Goal: Find specific page/section: Find specific page/section

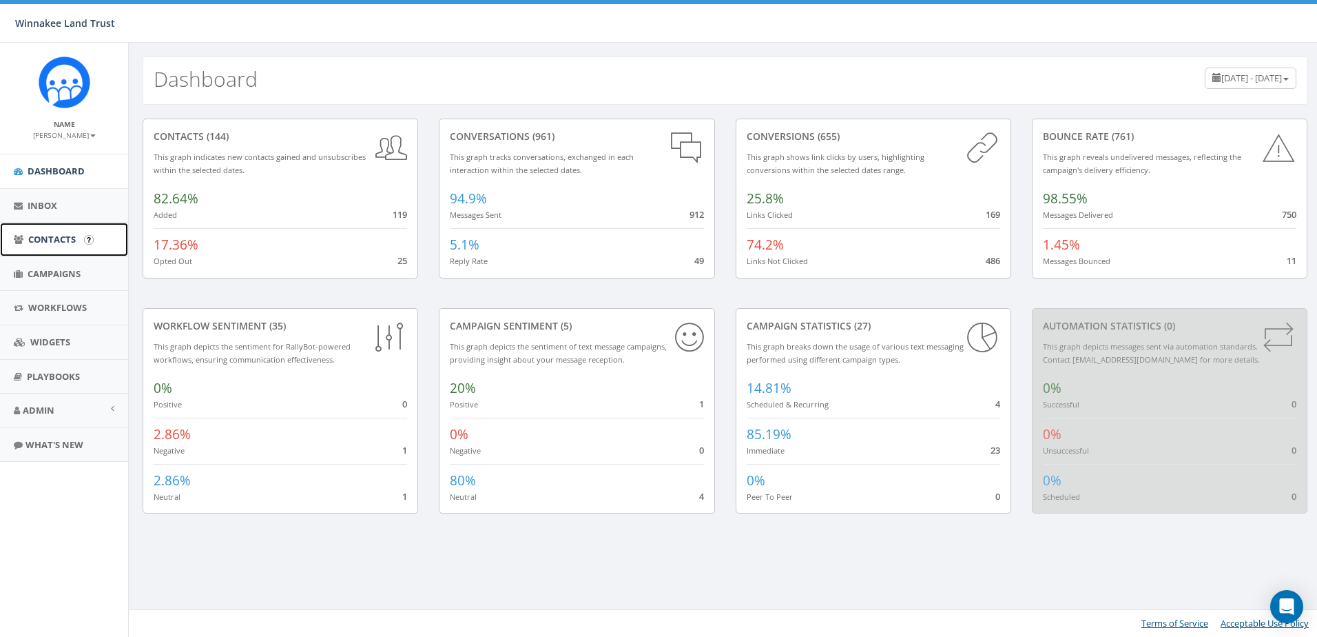
click at [54, 244] on span "Contacts" at bounding box center [52, 239] width 48 height 12
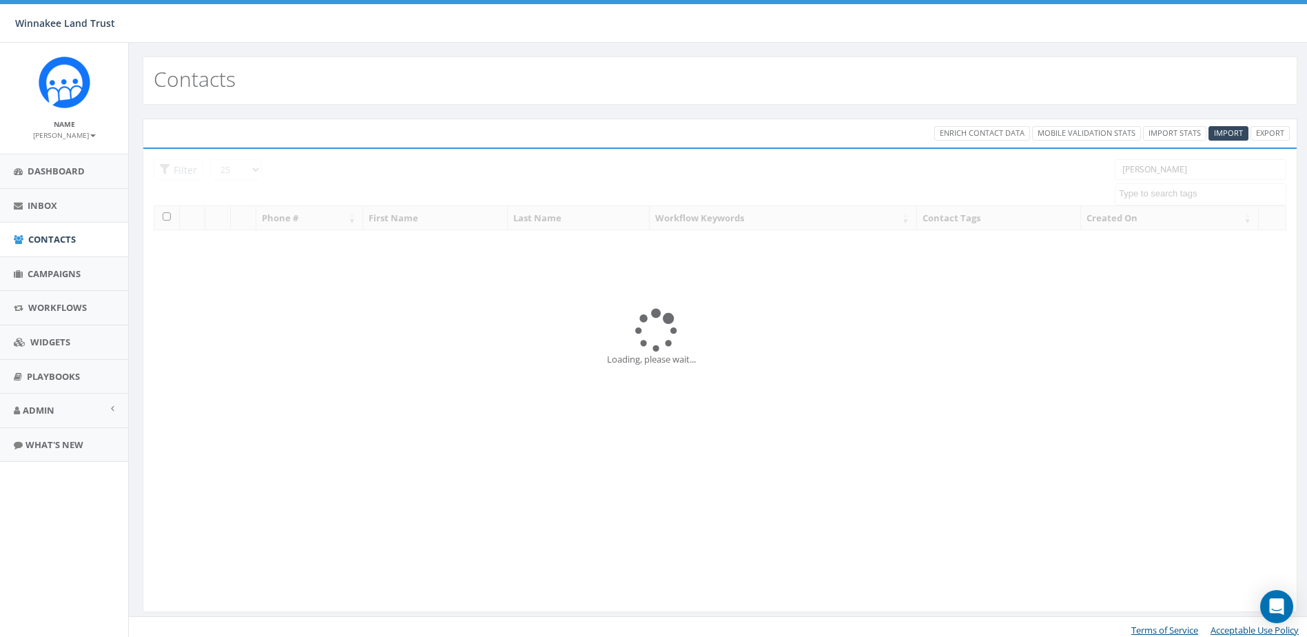
select select
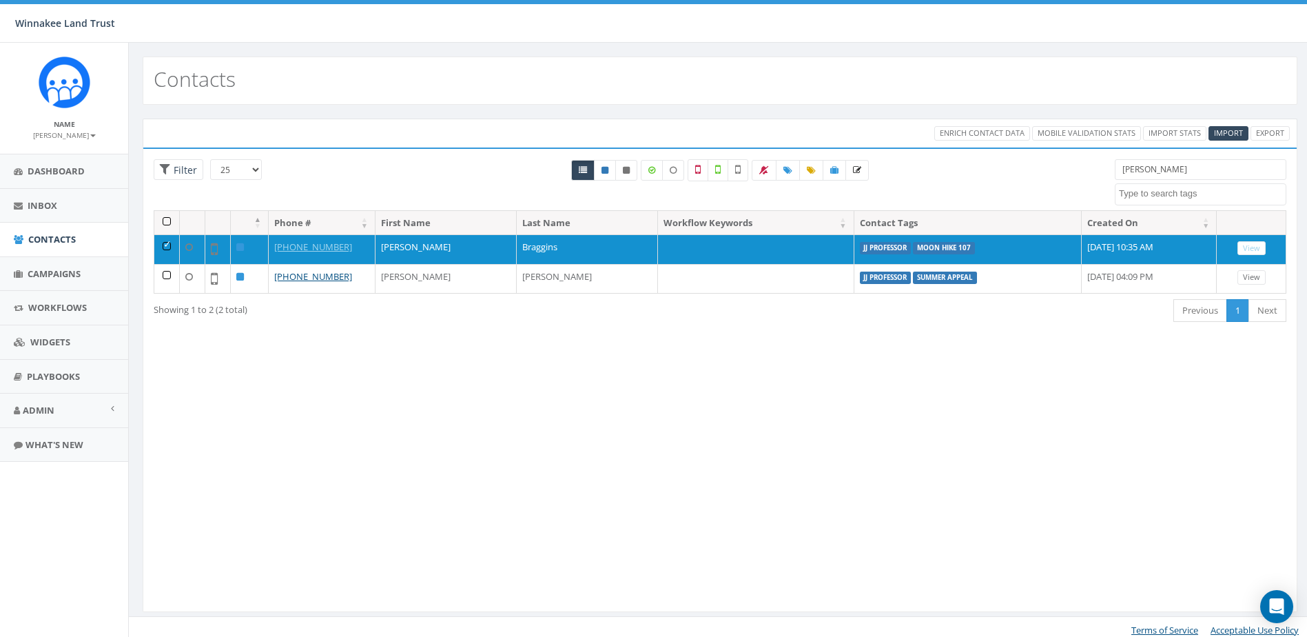
drag, startPoint x: 1158, startPoint y: 170, endPoint x: 1053, endPoint y: 170, distance: 104.7
click at [1053, 170] on div "25 50 100 Filter All 1 contact(s) on current page All 2 contact(s) filtered [PE…" at bounding box center [719, 184] width 1153 height 51
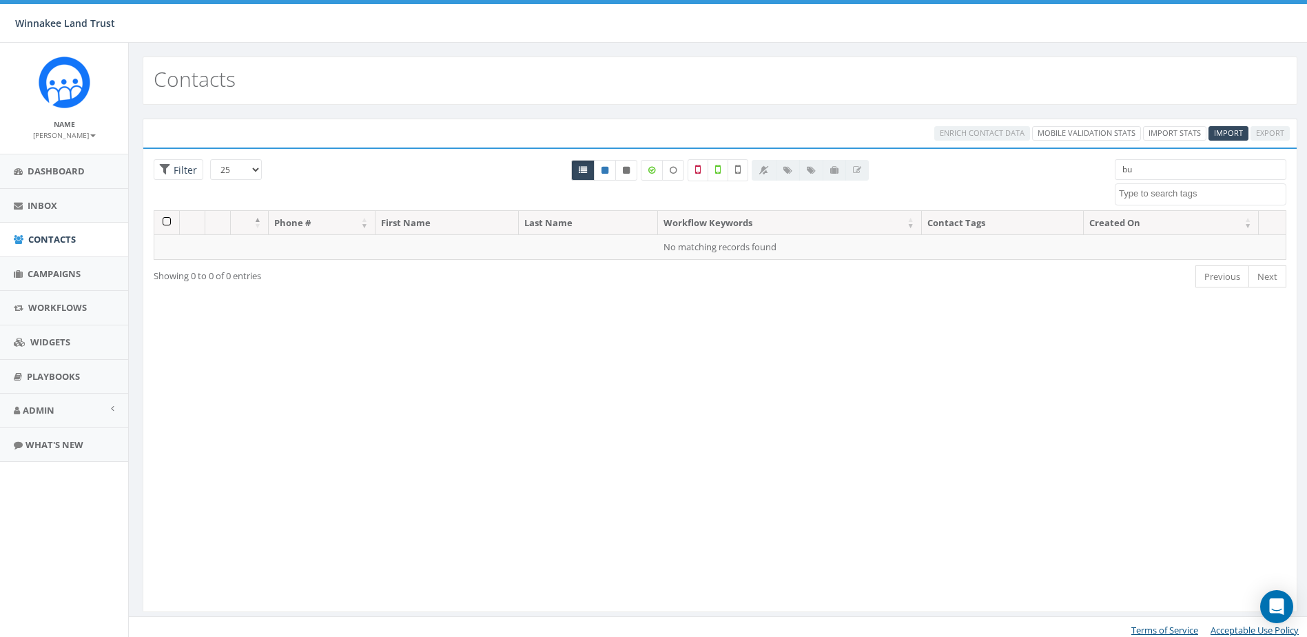
type input "b"
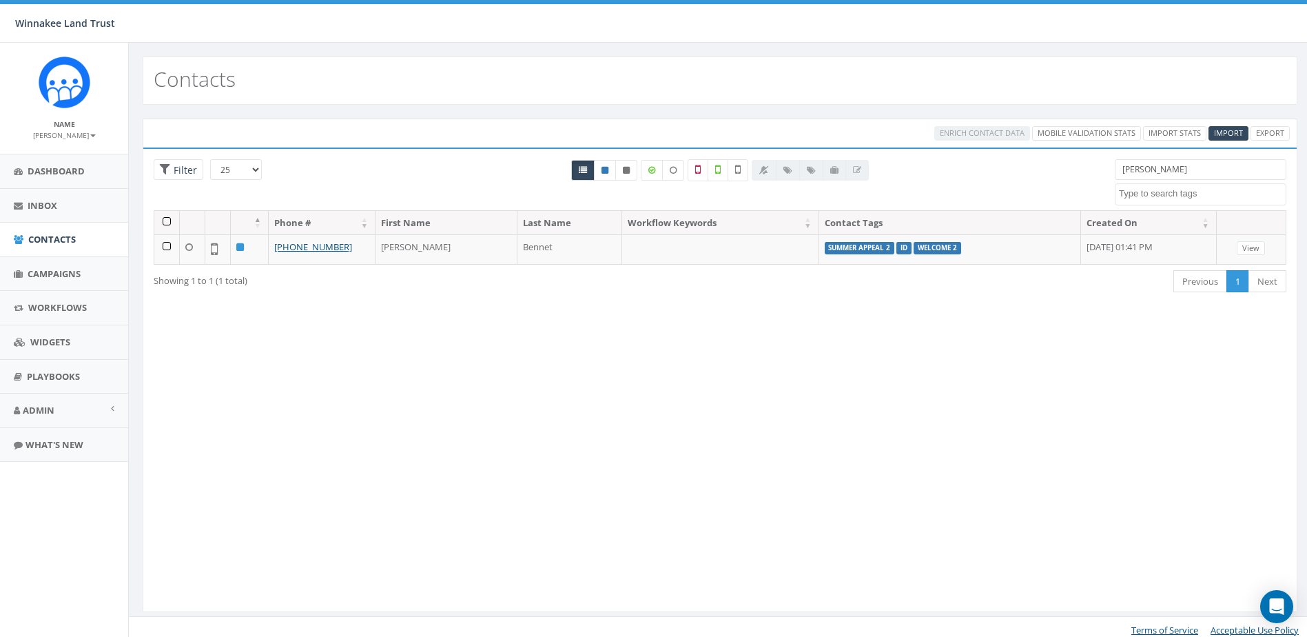
type input "[PERSON_NAME]"
